Goal: Transaction & Acquisition: Purchase product/service

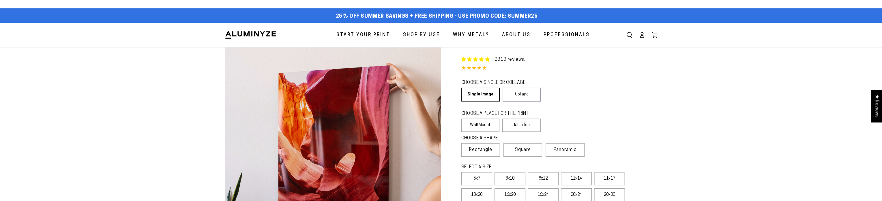
select select "**********"
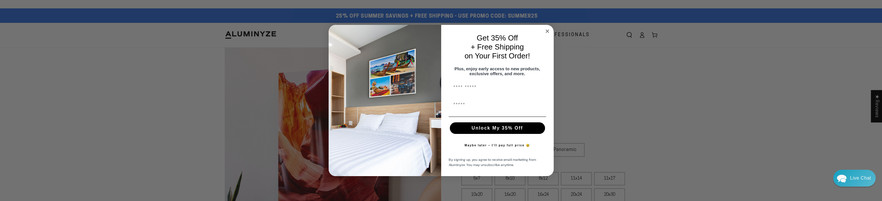
click at [547, 29] on circle "Close dialog" at bounding box center [547, 31] width 7 height 7
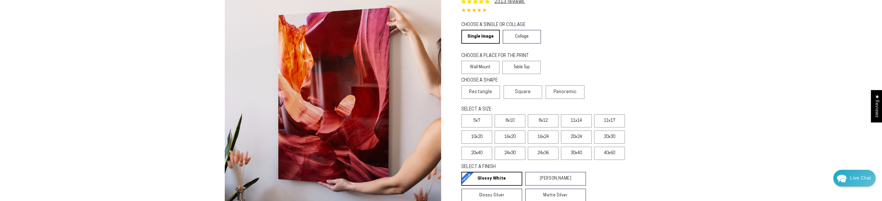
scroll to position [87, 0]
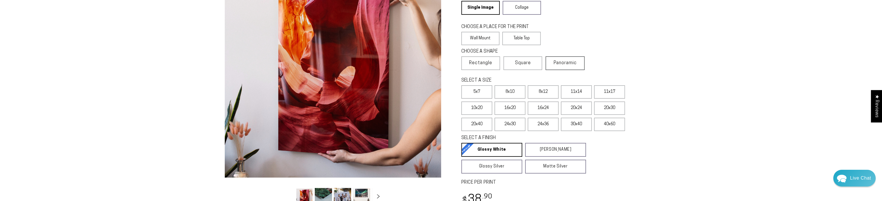
click at [561, 62] on span "Panoramic" at bounding box center [565, 63] width 23 height 5
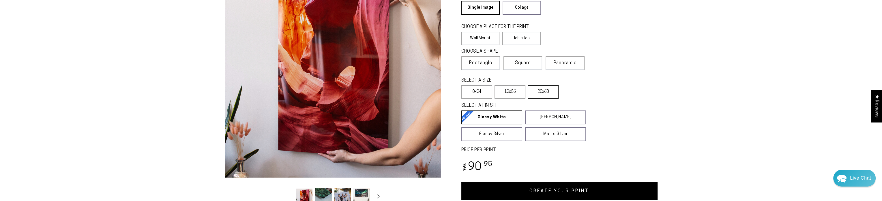
click at [541, 92] on label "20x60" at bounding box center [543, 91] width 31 height 13
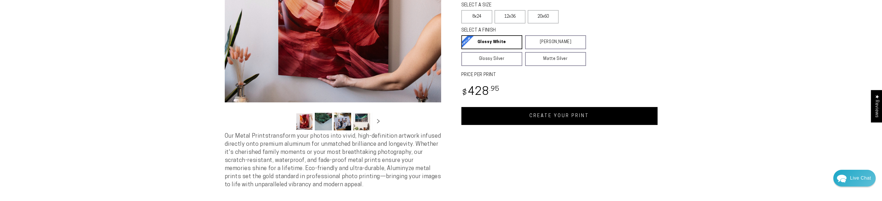
scroll to position [173, 0]
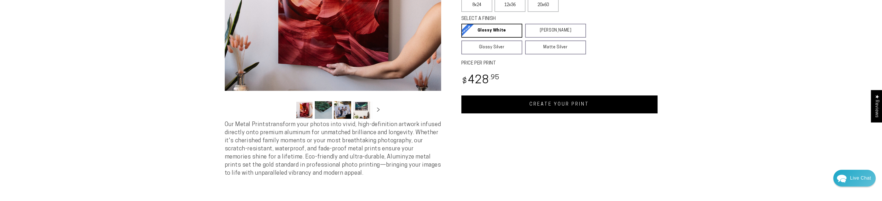
click at [585, 102] on link "CREATE YOUR PRINT" at bounding box center [559, 104] width 196 height 18
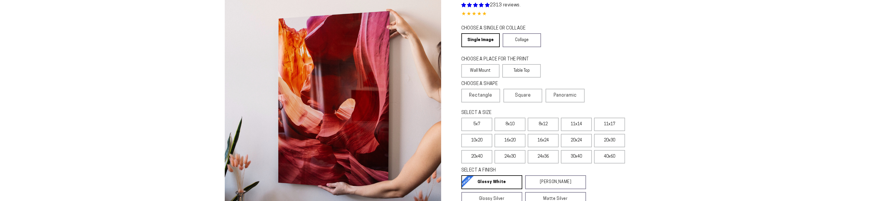
scroll to position [87, 0]
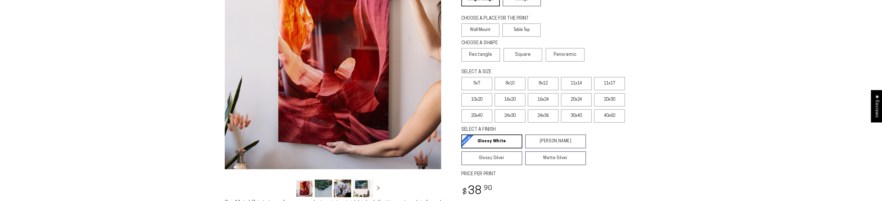
select select "**********"
click at [612, 116] on label "40x60" at bounding box center [609, 115] width 31 height 13
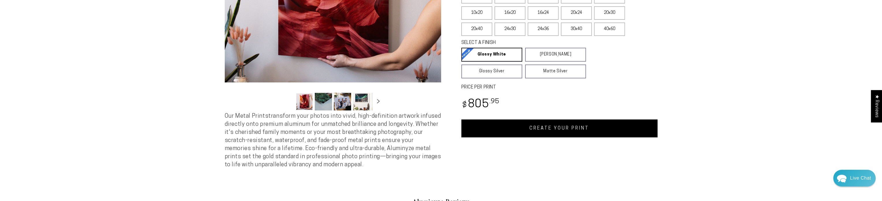
click at [567, 130] on link "CREATE YOUR PRINT" at bounding box center [559, 128] width 196 height 18
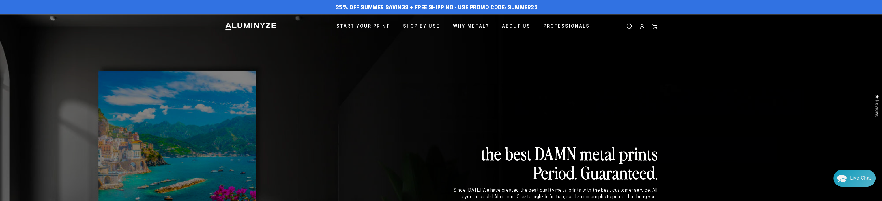
click at [641, 28] on icon at bounding box center [642, 28] width 4 height 2
click at [642, 27] on icon at bounding box center [642, 27] width 6 height 6
click at [643, 27] on icon at bounding box center [642, 28] width 4 height 2
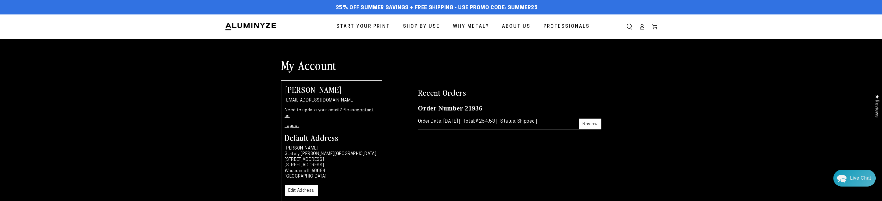
click at [590, 122] on link "Review" at bounding box center [590, 123] width 22 height 11
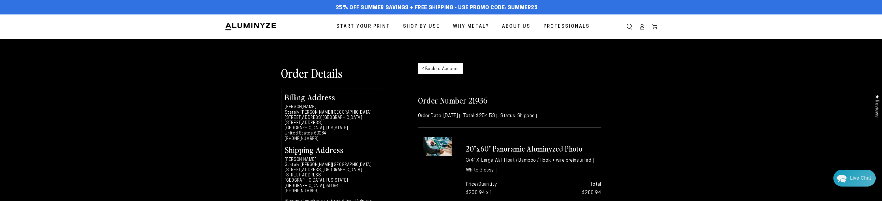
click at [435, 70] on link "< Back to Account" at bounding box center [440, 68] width 45 height 11
